Goal: Task Accomplishment & Management: Manage account settings

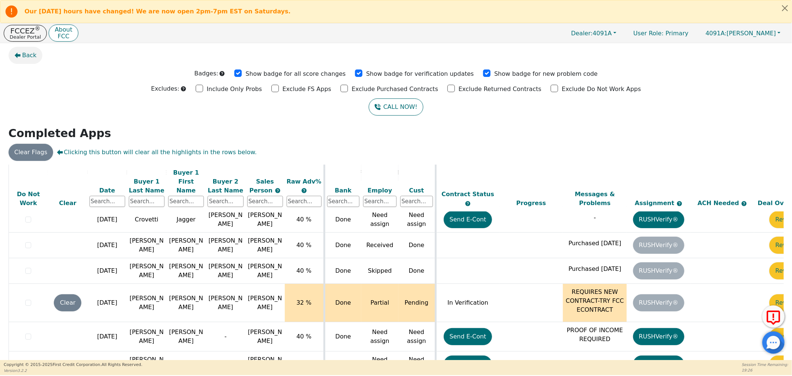
click at [23, 58] on span "Back" at bounding box center [29, 55] width 14 height 9
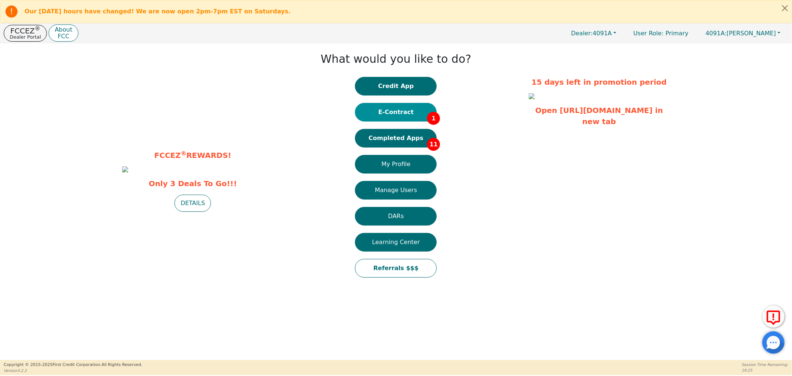
click at [392, 119] on button "E-Contract 1" at bounding box center [396, 112] width 82 height 19
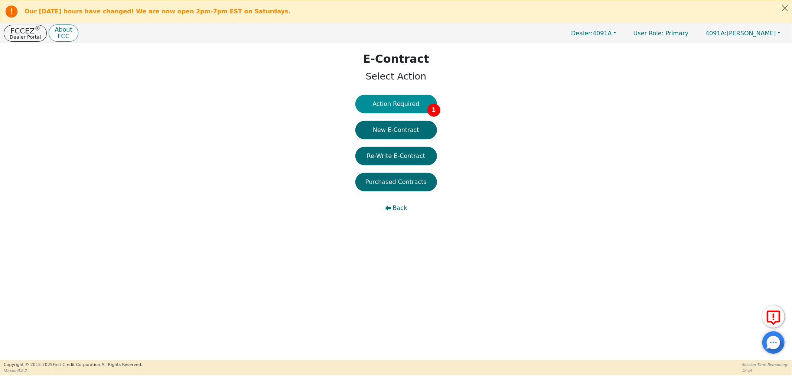
click at [394, 99] on button "Action Required 1" at bounding box center [396, 104] width 82 height 19
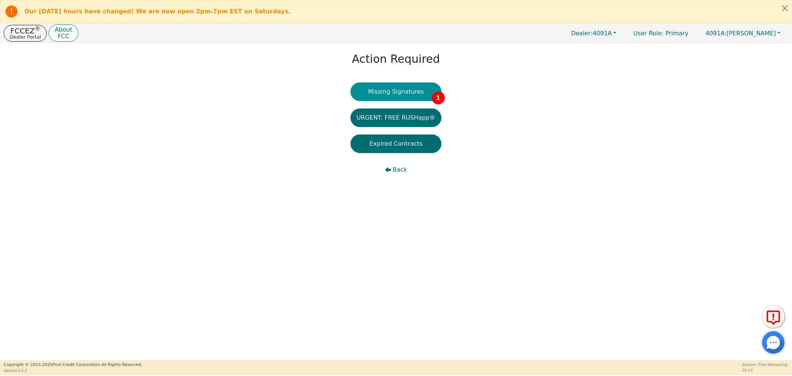
click at [394, 90] on button "Missing Signatures 1" at bounding box center [395, 91] width 91 height 19
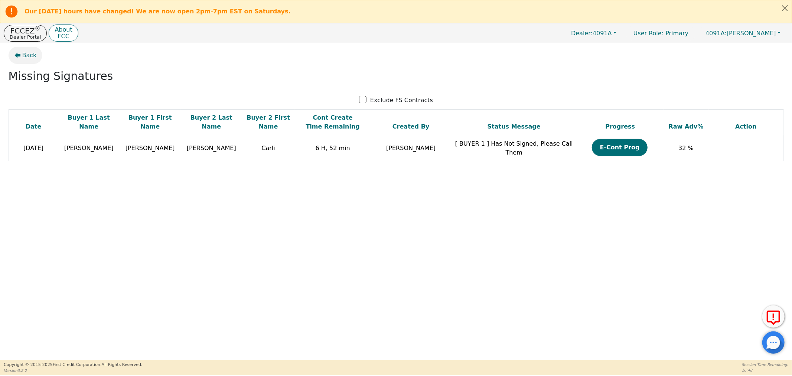
click at [26, 52] on span "Back" at bounding box center [29, 55] width 14 height 9
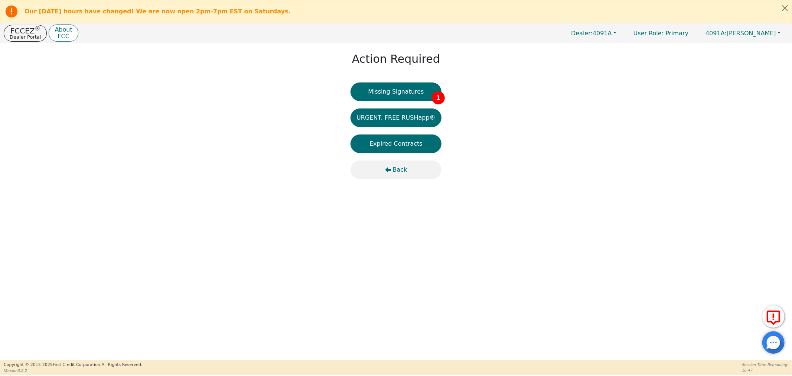
click at [405, 173] on span "Back" at bounding box center [400, 169] width 14 height 9
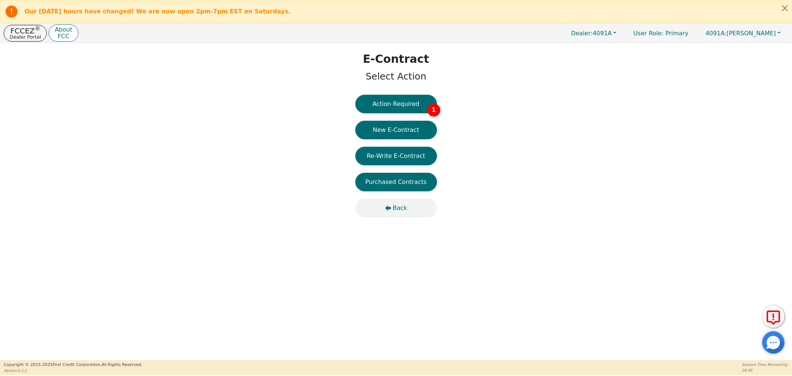
click at [391, 215] on button "Back" at bounding box center [396, 208] width 82 height 19
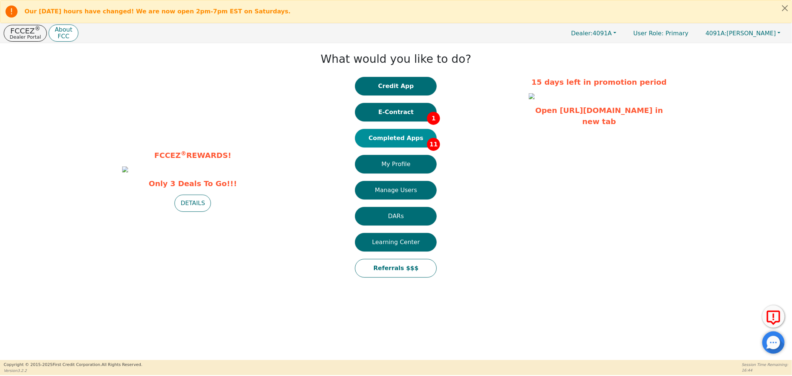
click at [387, 143] on button "Completed Apps 11" at bounding box center [396, 138] width 82 height 19
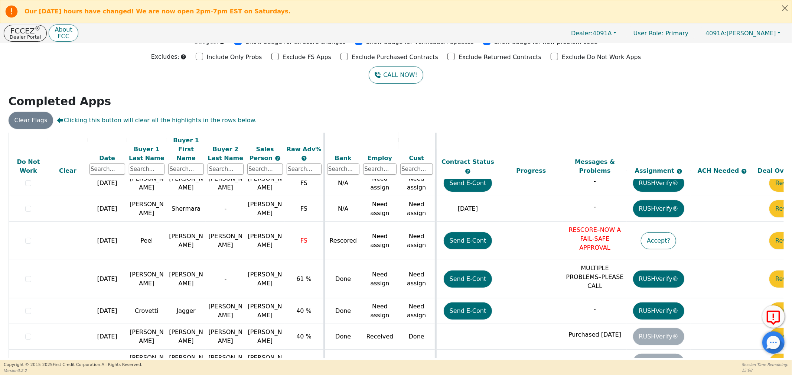
scroll to position [175, 0]
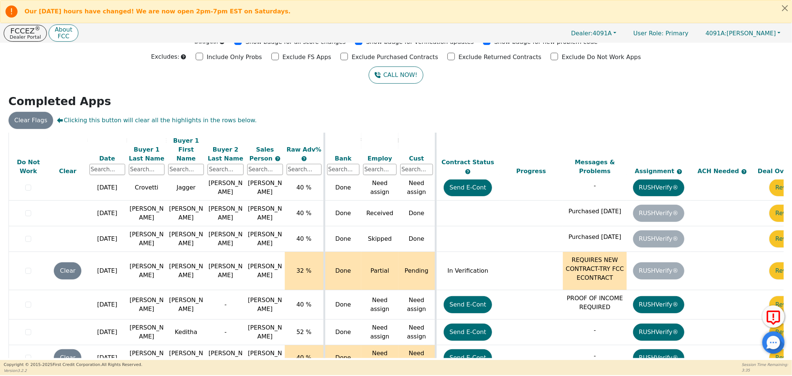
drag, startPoint x: 215, startPoint y: 355, endPoint x: 384, endPoint y: 356, distance: 168.6
click at [384, 356] on div "ALL VALUES ON THIS PAGE ARE UPDATED IN REAL TIME VERIFICATION STATUS Do Not Wor…" at bounding box center [396, 245] width 775 height 225
drag, startPoint x: 376, startPoint y: 358, endPoint x: 446, endPoint y: 355, distance: 69.1
click at [445, 355] on div "ALL VALUES ON THIS PAGE ARE UPDATED IN REAL TIME VERIFICATION STATUS Do Not Wor…" at bounding box center [396, 246] width 781 height 227
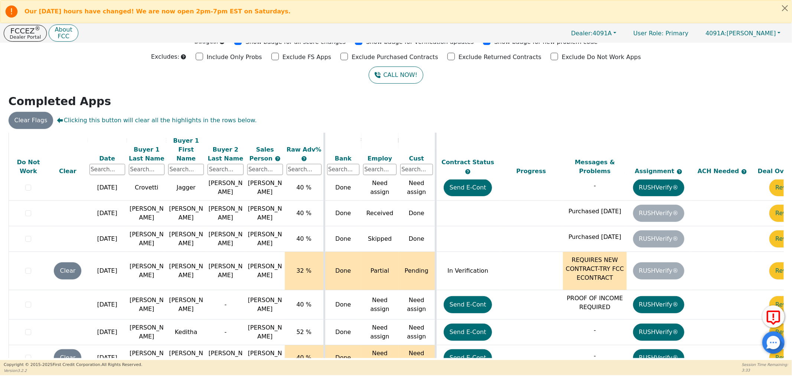
click at [533, 353] on div "ALL VALUES ON THIS PAGE ARE UPDATED IN REAL TIME VERIFICATION STATUS Do Not Wor…" at bounding box center [396, 245] width 775 height 225
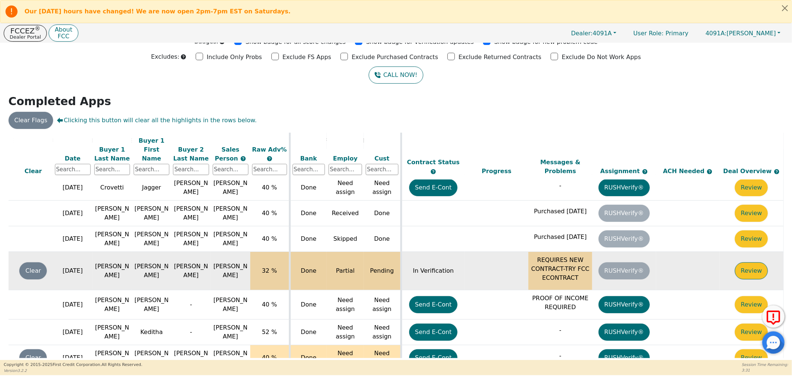
click at [747, 262] on button "Review" at bounding box center [751, 270] width 33 height 17
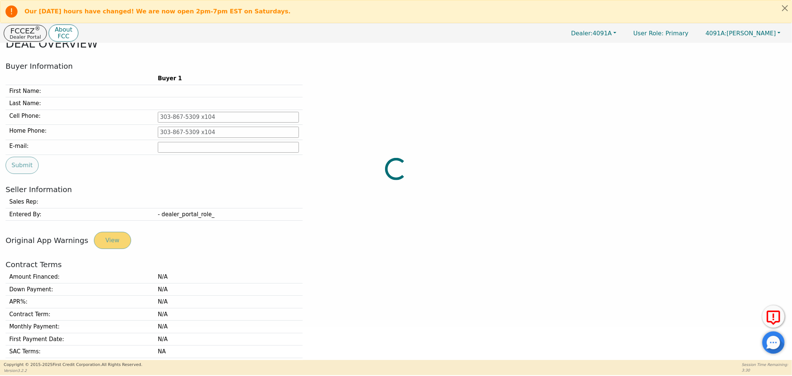
type input "[PHONE_NUMBER]"
type input "[EMAIL_ADDRESS][DOMAIN_NAME]"
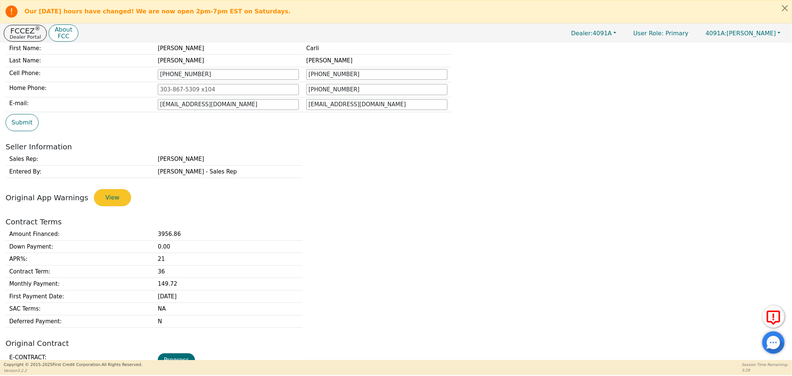
scroll to position [115, 0]
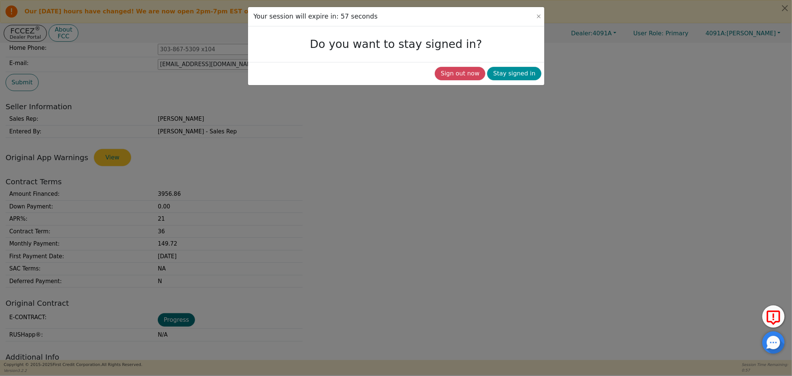
click at [521, 77] on button "Stay signed in" at bounding box center [514, 73] width 54 height 13
